Goal: Find contact information: Find contact information

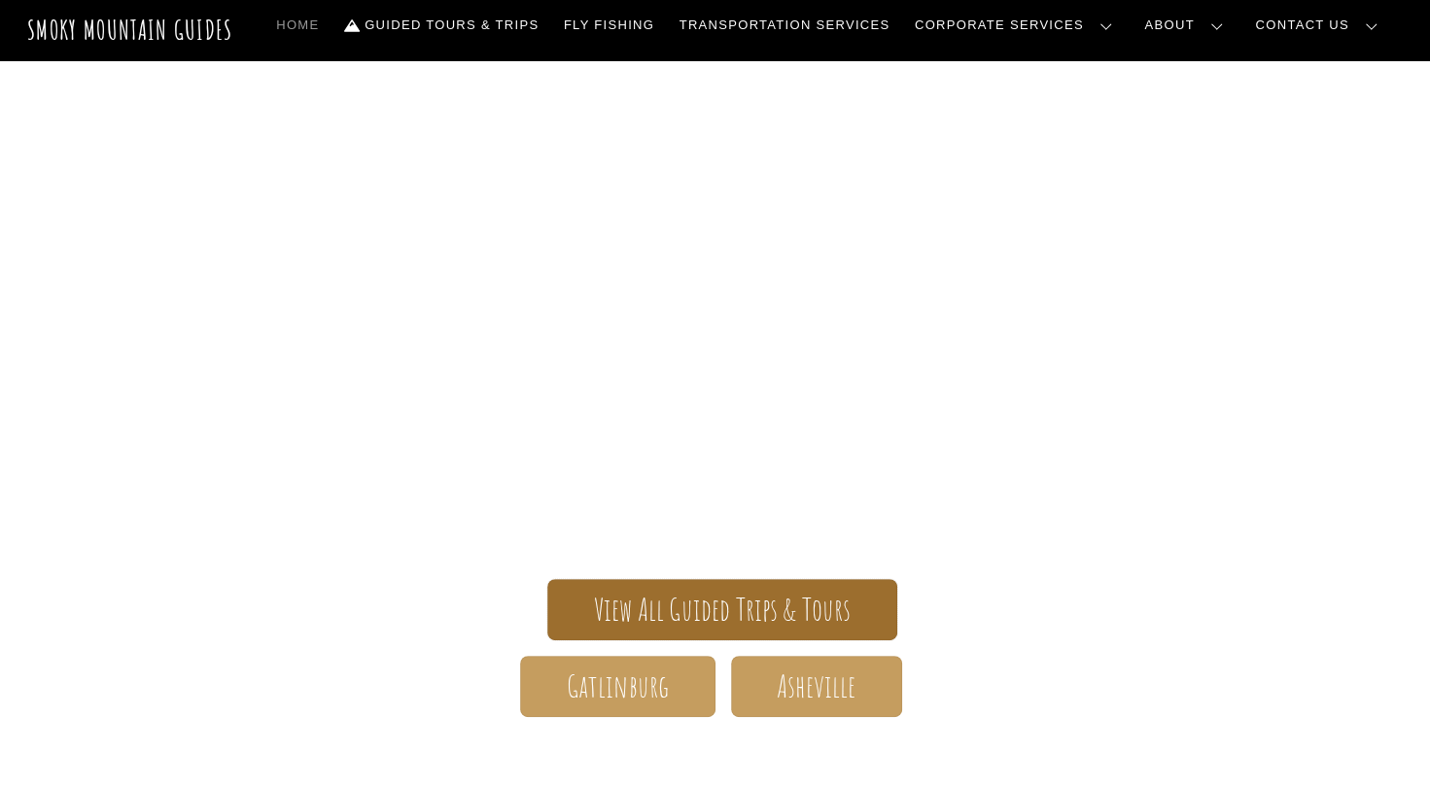
click at [703, 613] on span "View All Guided Trips & Tours" at bounding box center [723, 610] width 258 height 20
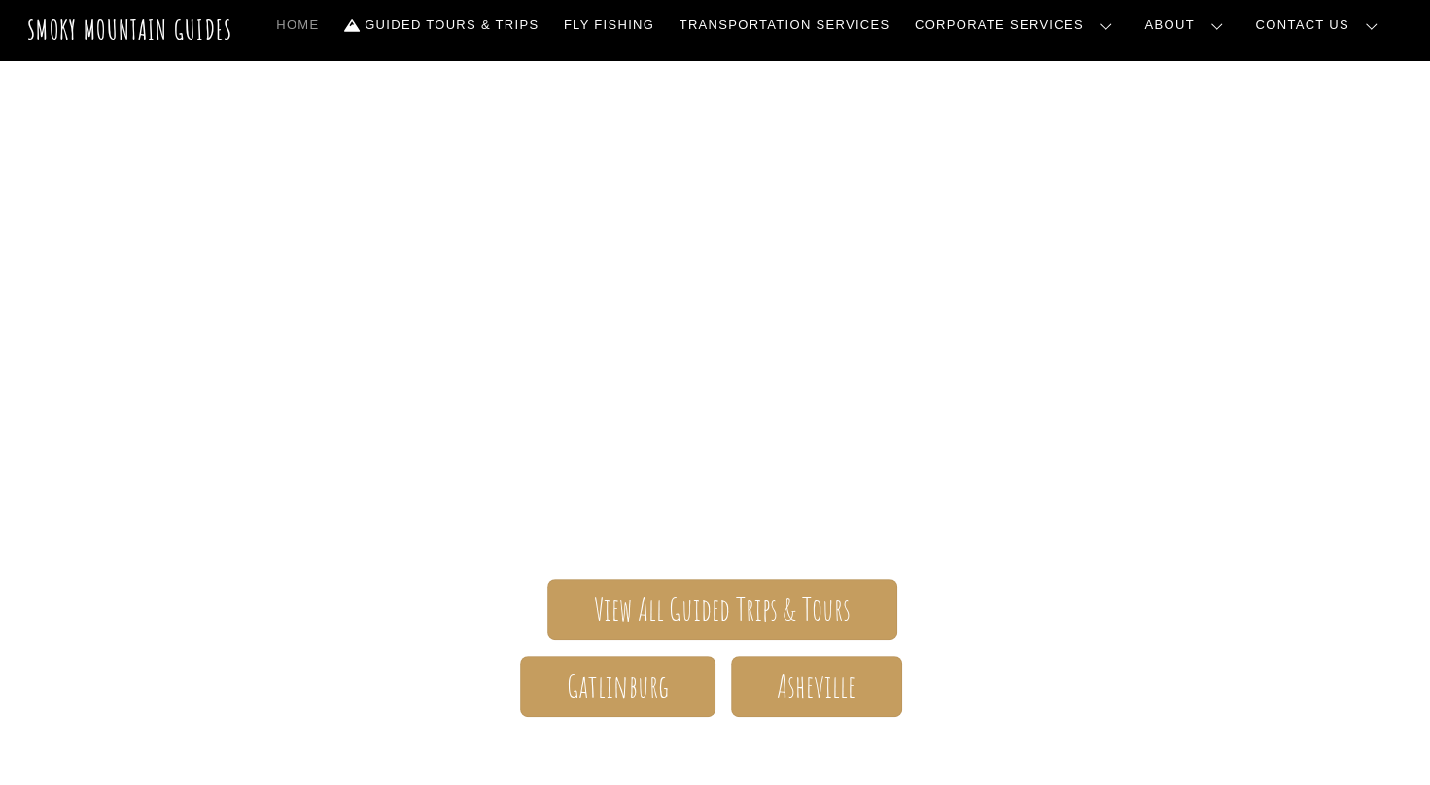
click at [0, 0] on link "Contact Us" at bounding box center [0, 0] width 0 height 0
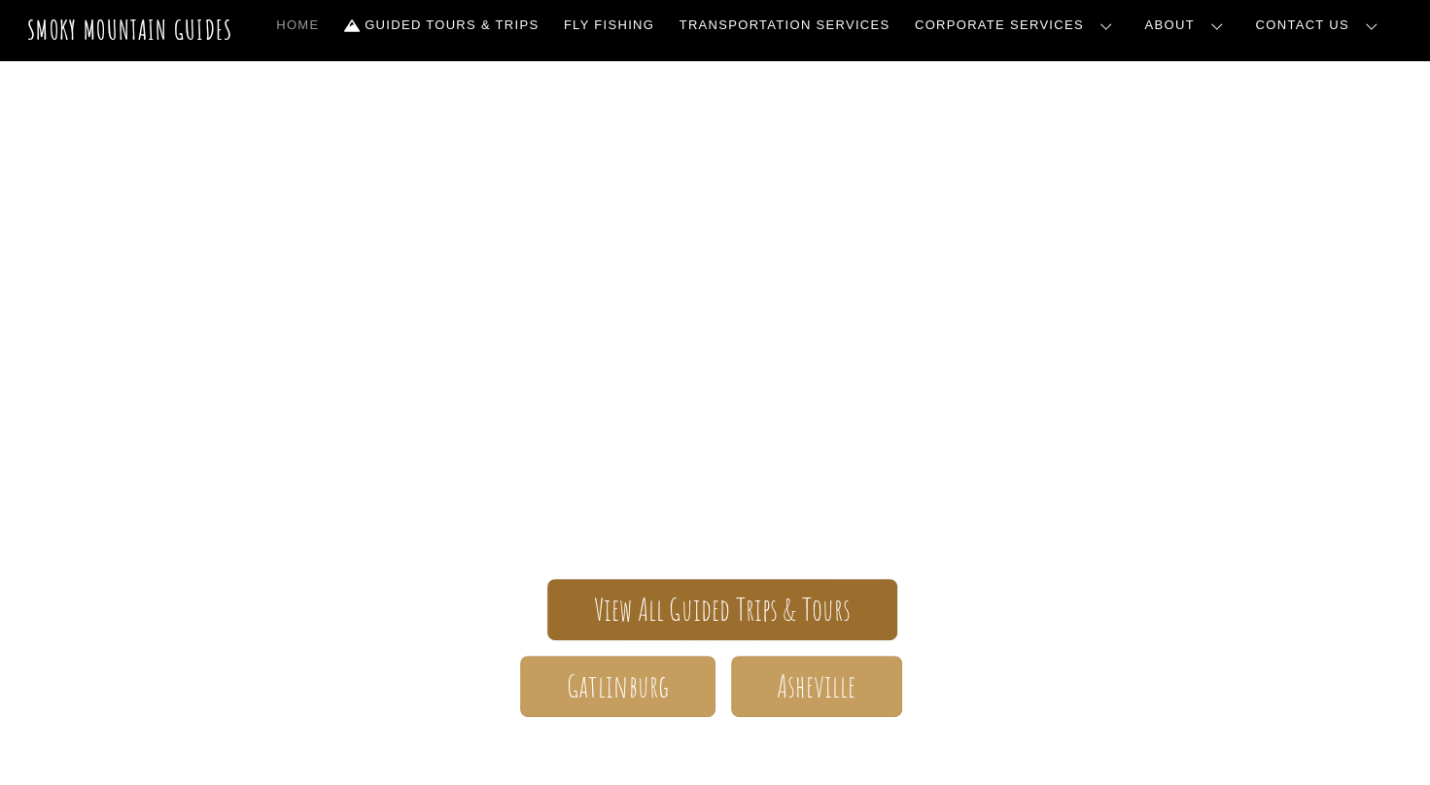
click at [710, 608] on span "View All Guided Trips & Tours" at bounding box center [723, 610] width 258 height 20
